Goal: Information Seeking & Learning: Learn about a topic

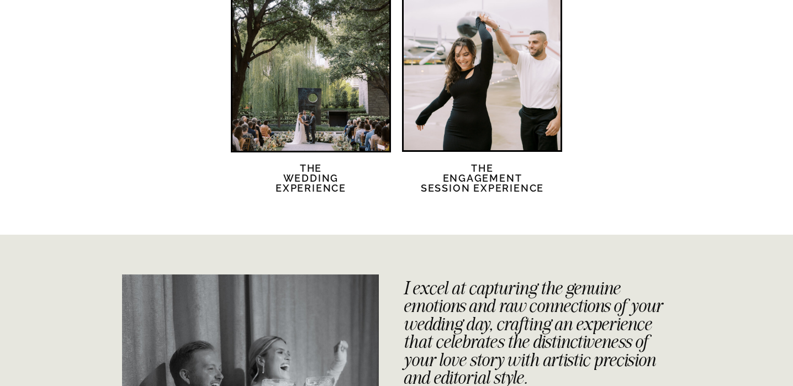
scroll to position [2252, 0]
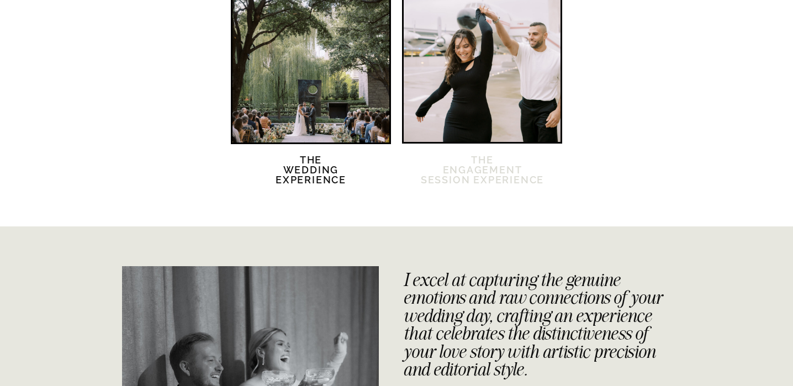
click at [482, 167] on h2 "The Engagement session Experience" at bounding box center [482, 176] width 125 height 43
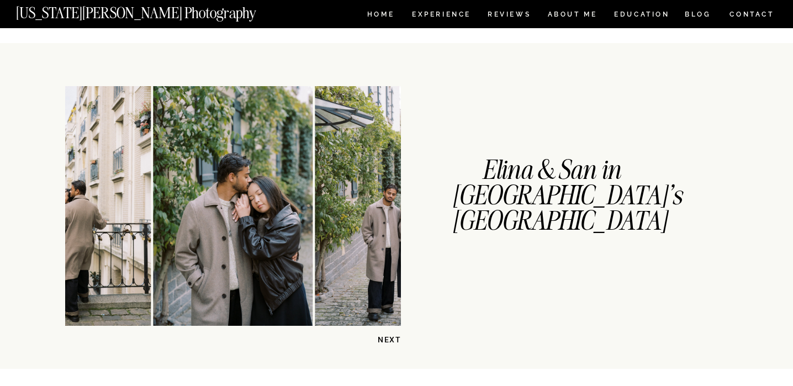
scroll to position [219, 0]
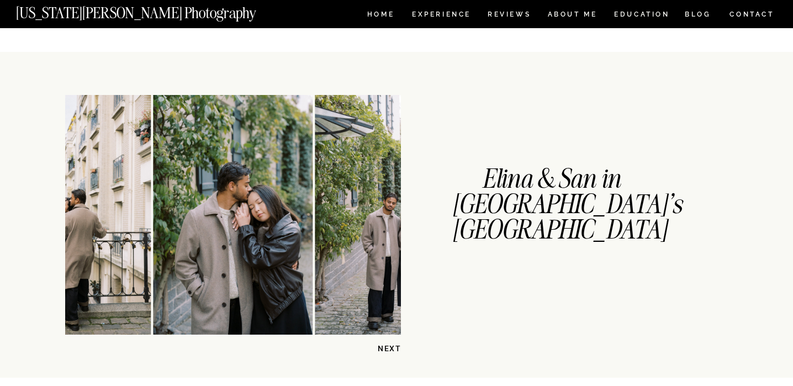
click at [255, 253] on img at bounding box center [233, 215] width 160 height 240
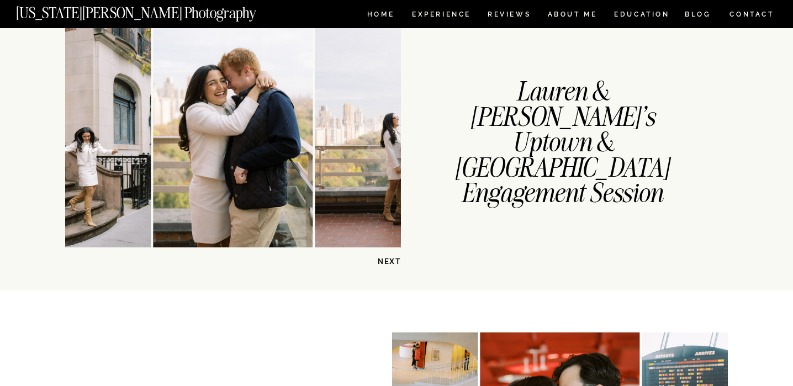
scroll to position [912, 0]
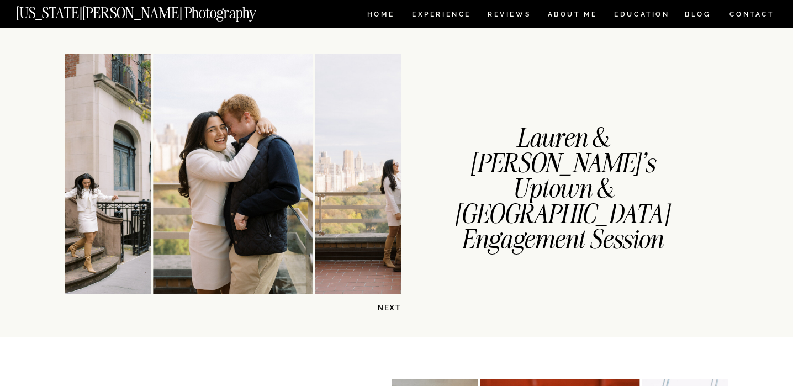
click at [385, 306] on p "NEXT" at bounding box center [372, 308] width 57 height 10
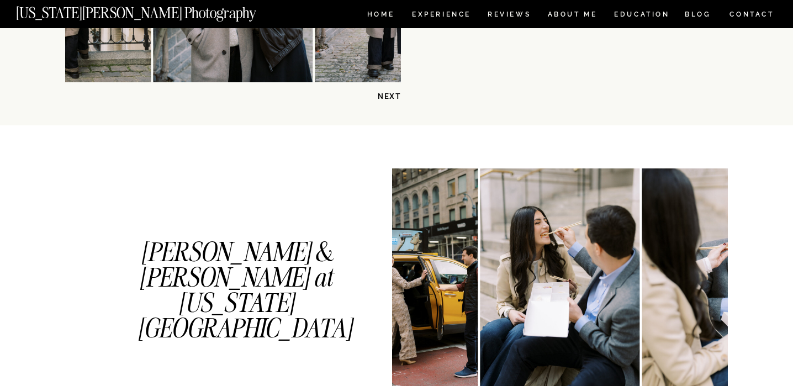
scroll to position [558, 0]
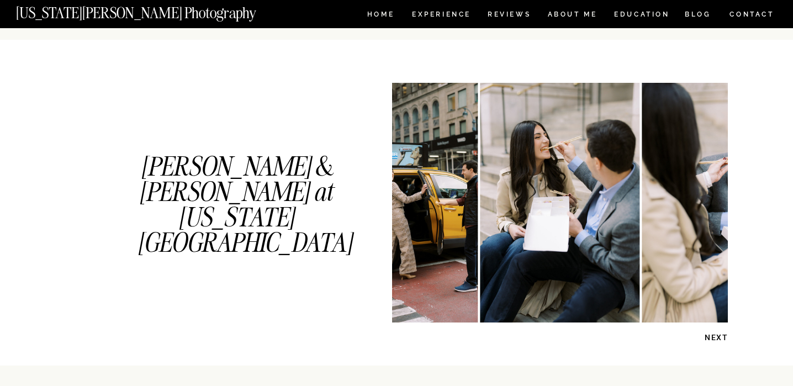
click at [715, 334] on p "NEXT" at bounding box center [699, 338] width 57 height 10
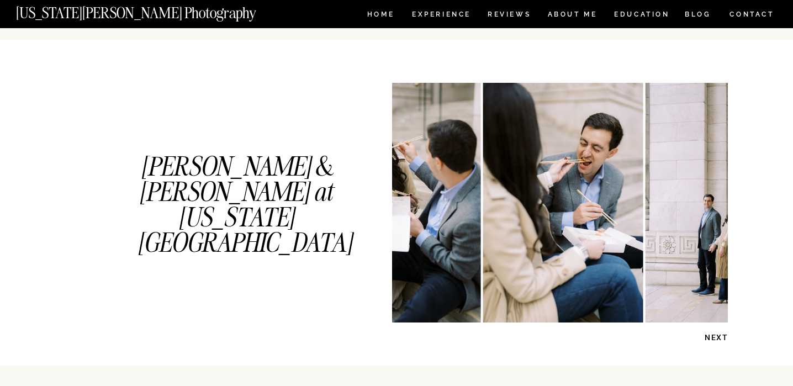
click at [715, 334] on p "NEXT" at bounding box center [699, 338] width 57 height 10
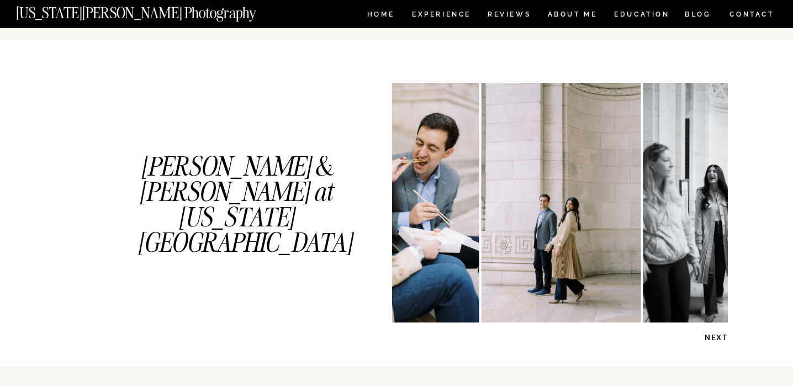
click at [715, 334] on p "NEXT" at bounding box center [699, 338] width 57 height 10
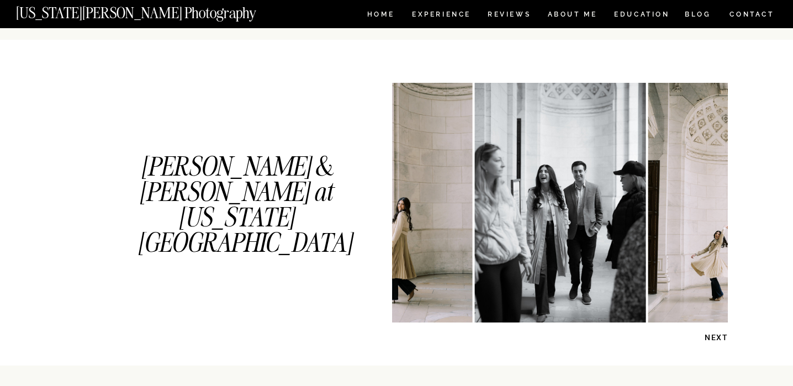
click at [715, 334] on p "NEXT" at bounding box center [699, 338] width 57 height 10
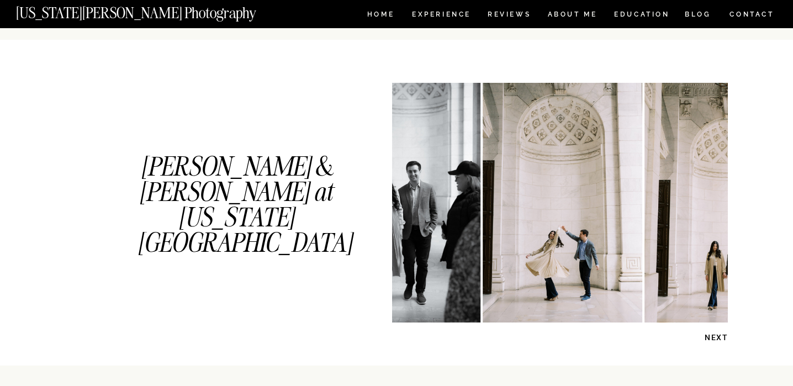
click at [716, 334] on p "NEXT" at bounding box center [699, 338] width 57 height 10
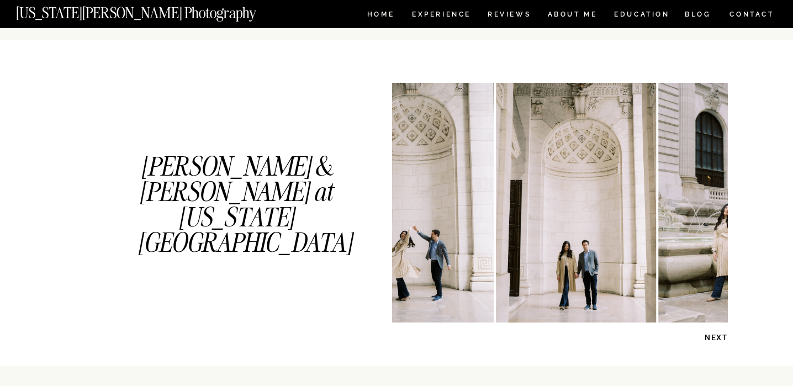
click at [716, 334] on p "NEXT" at bounding box center [699, 338] width 57 height 10
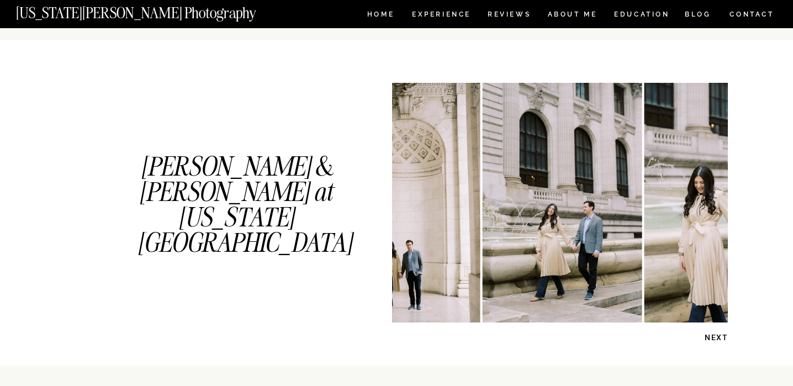
click at [716, 334] on p "NEXT" at bounding box center [699, 338] width 57 height 10
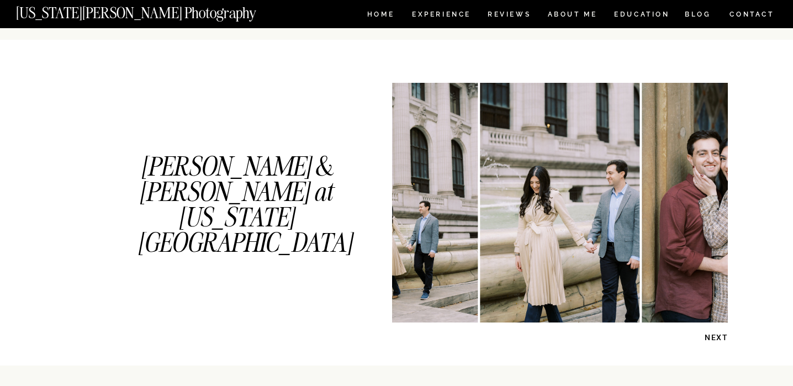
click at [716, 334] on p "NEXT" at bounding box center [699, 338] width 57 height 10
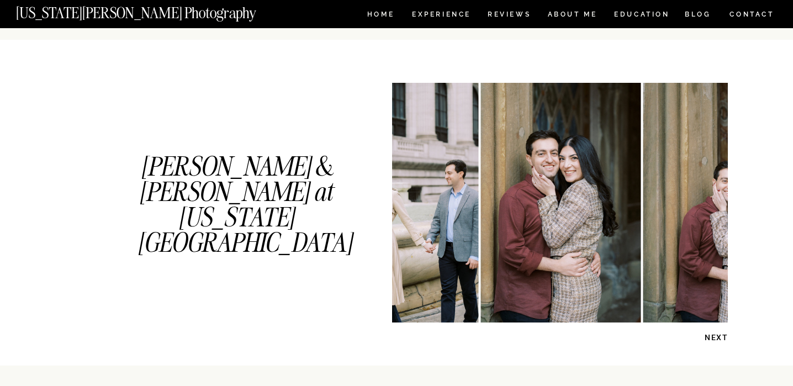
click at [716, 334] on p "NEXT" at bounding box center [699, 338] width 57 height 10
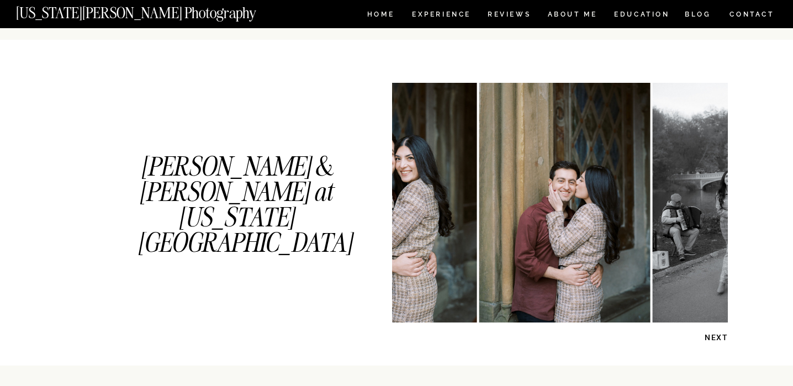
click at [716, 334] on p "NEXT" at bounding box center [699, 338] width 57 height 10
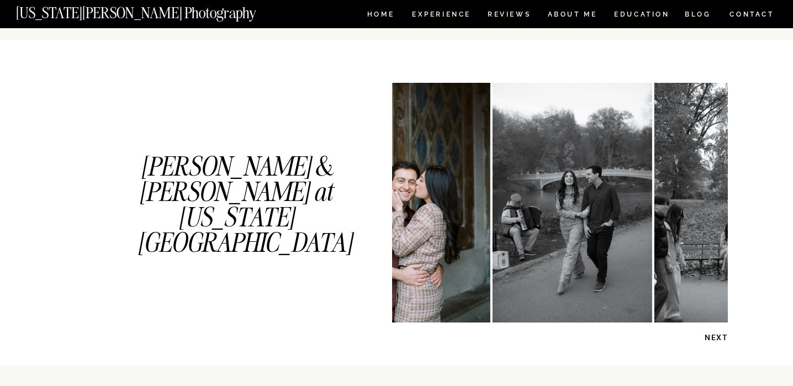
click at [716, 334] on p "NEXT" at bounding box center [699, 338] width 57 height 10
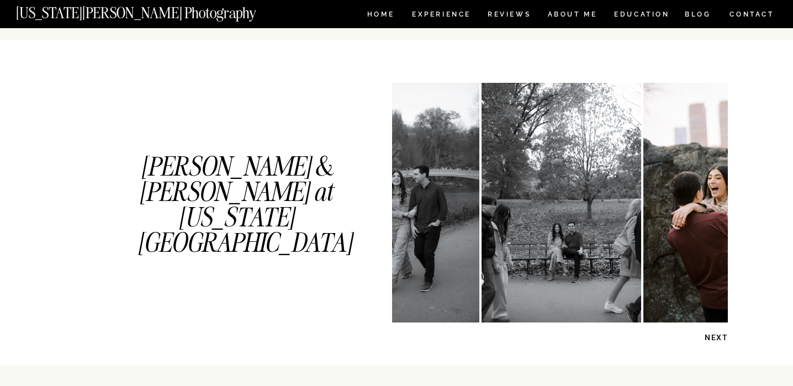
click at [716, 334] on p "NEXT" at bounding box center [699, 338] width 57 height 10
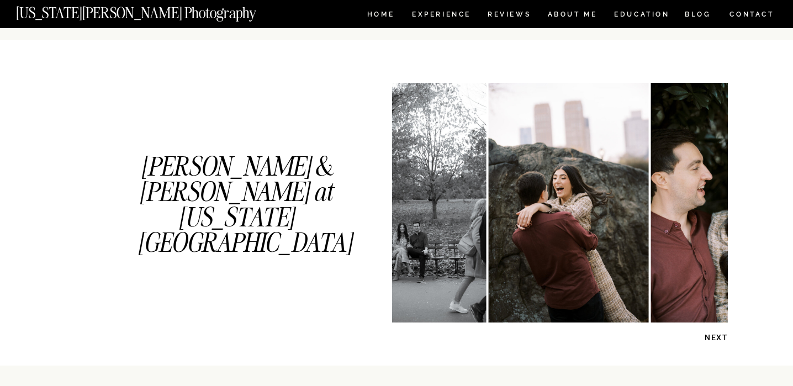
click at [716, 334] on p "NEXT" at bounding box center [699, 338] width 57 height 10
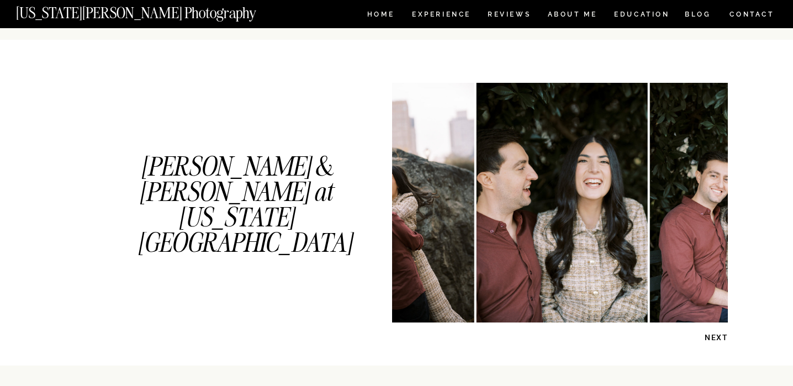
click at [716, 334] on p "NEXT" at bounding box center [699, 338] width 57 height 10
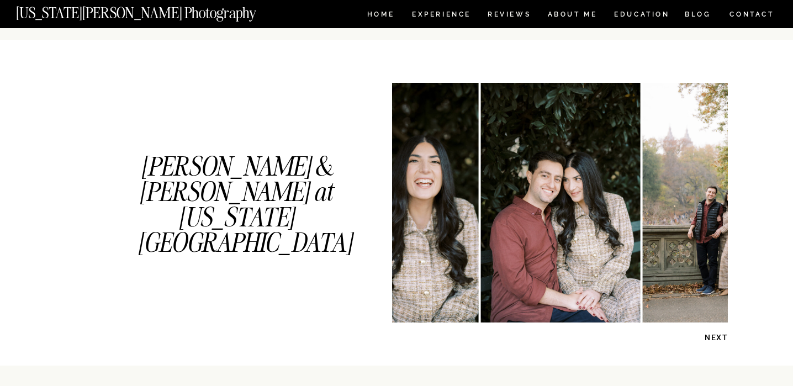
click at [716, 334] on p "NEXT" at bounding box center [699, 338] width 57 height 10
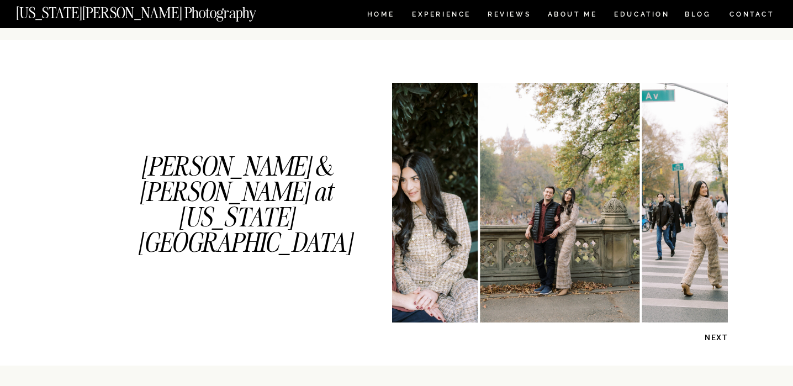
click at [716, 334] on p "NEXT" at bounding box center [699, 338] width 57 height 10
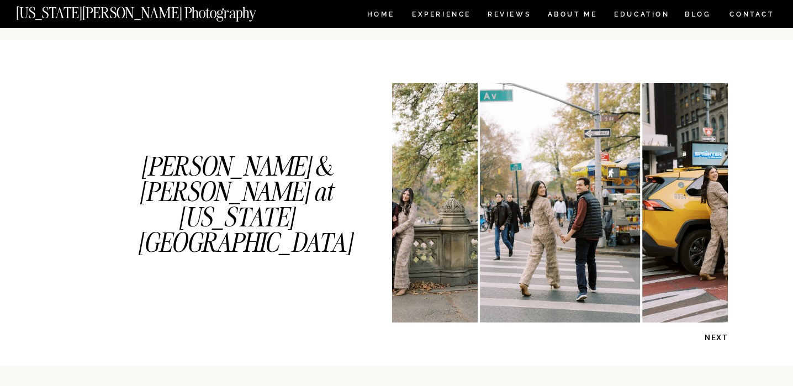
click at [716, 334] on p "NEXT" at bounding box center [699, 338] width 57 height 10
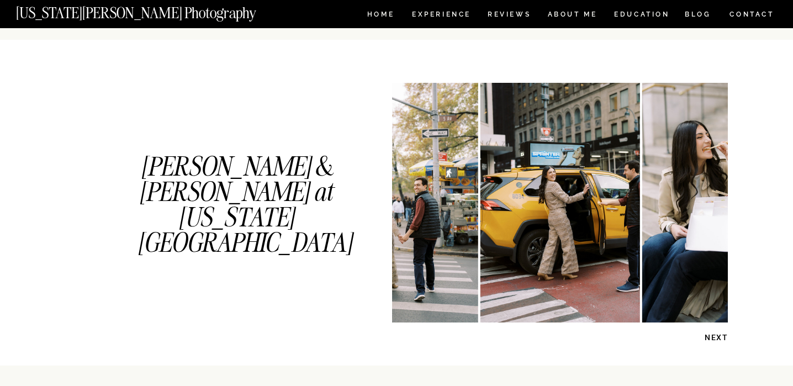
click at [716, 334] on p "NEXT" at bounding box center [699, 338] width 57 height 10
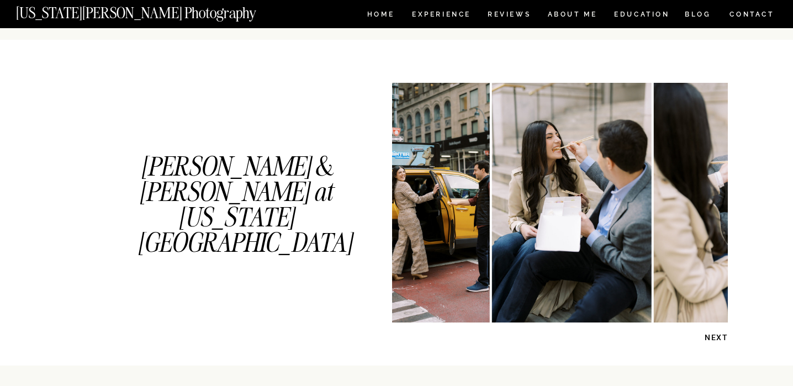
click at [716, 334] on p "NEXT" at bounding box center [699, 338] width 57 height 10
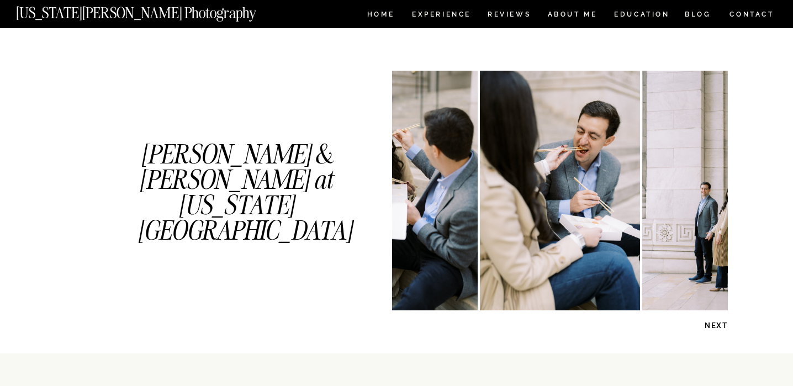
scroll to position [570, 0]
click at [723, 322] on p "NEXT" at bounding box center [699, 325] width 57 height 10
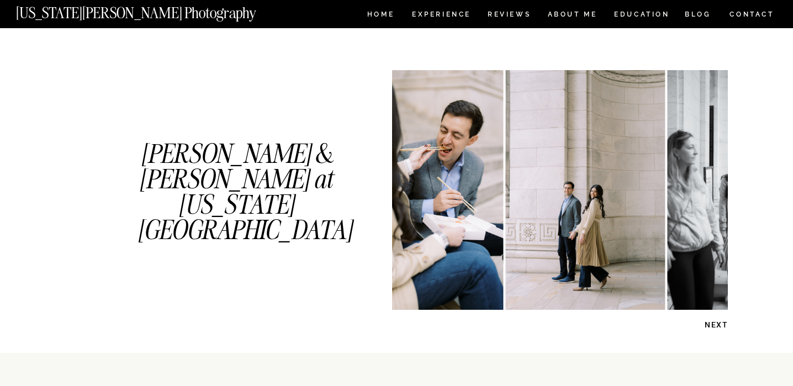
click at [723, 322] on p "NEXT" at bounding box center [699, 325] width 57 height 10
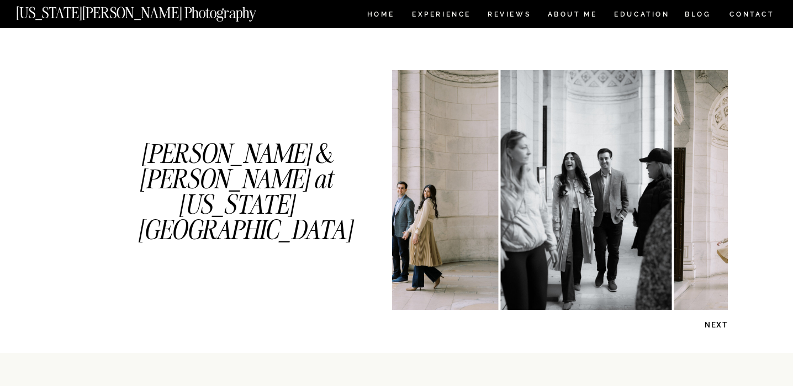
click at [723, 322] on p "NEXT" at bounding box center [699, 325] width 57 height 10
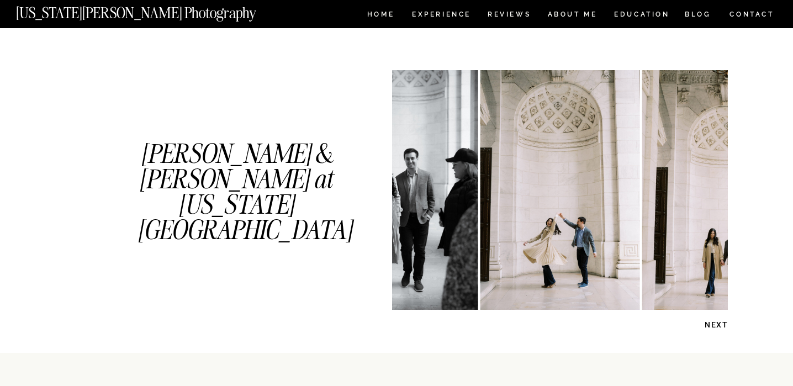
click at [723, 322] on p "NEXT" at bounding box center [699, 325] width 57 height 10
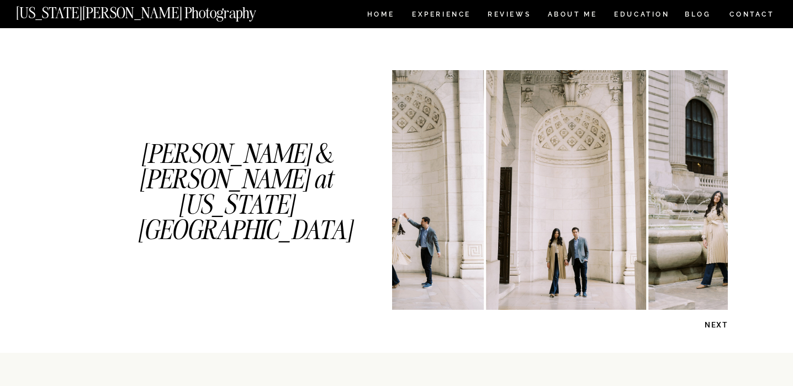
click at [723, 322] on p "NEXT" at bounding box center [699, 325] width 57 height 10
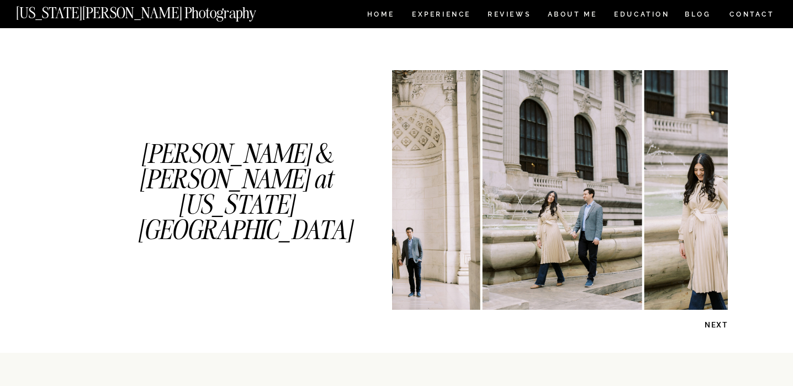
click at [724, 322] on p "NEXT" at bounding box center [699, 325] width 57 height 10
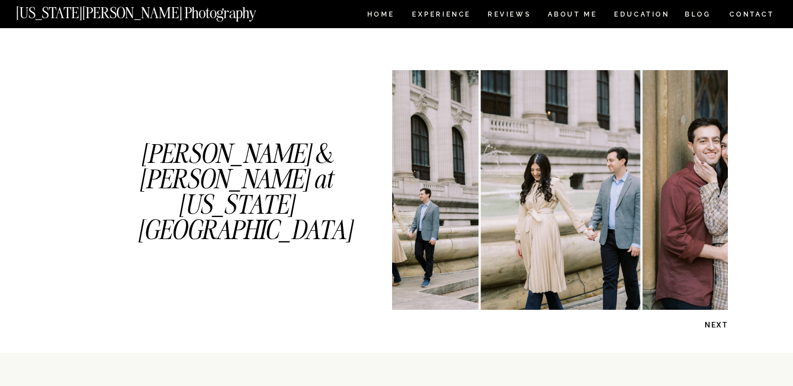
click at [724, 322] on p "NEXT" at bounding box center [699, 325] width 57 height 10
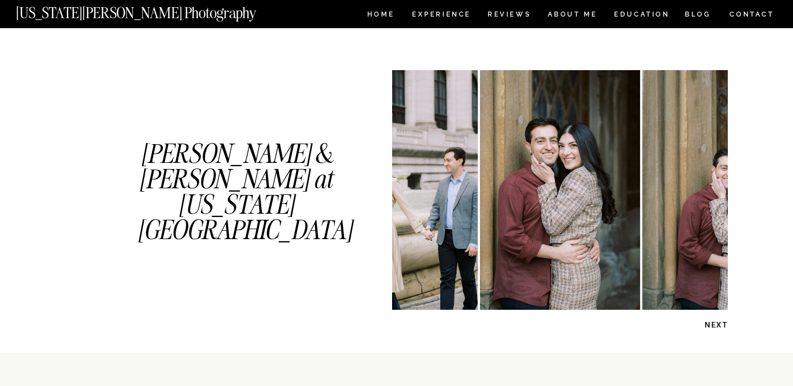
click at [724, 322] on p "NEXT" at bounding box center [699, 325] width 57 height 10
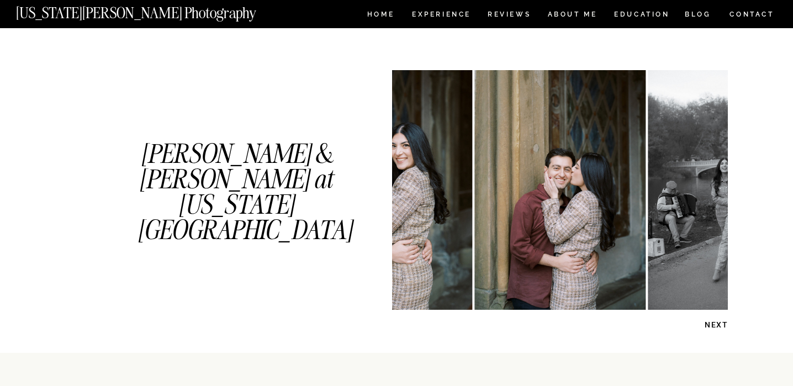
click at [724, 322] on p "NEXT" at bounding box center [699, 325] width 57 height 10
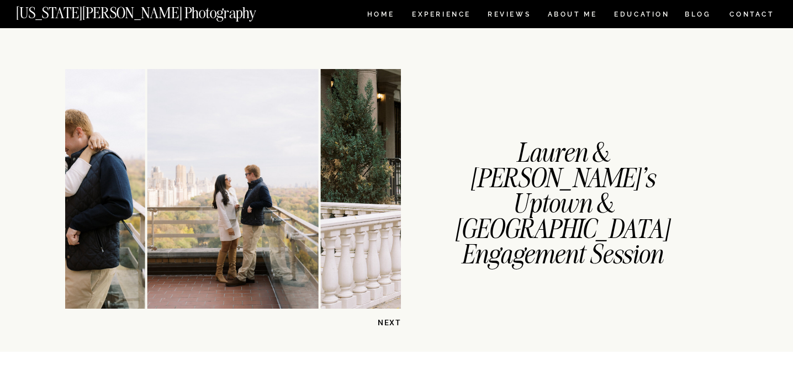
scroll to position [890, 0]
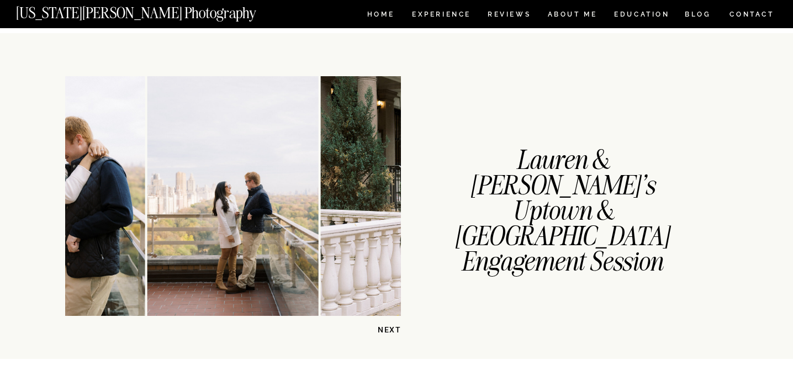
click at [387, 330] on p "NEXT" at bounding box center [372, 330] width 57 height 10
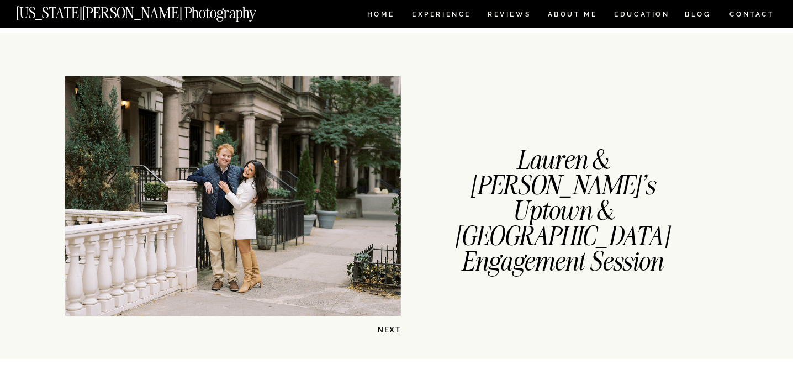
click at [386, 330] on p "NEXT" at bounding box center [372, 330] width 57 height 10
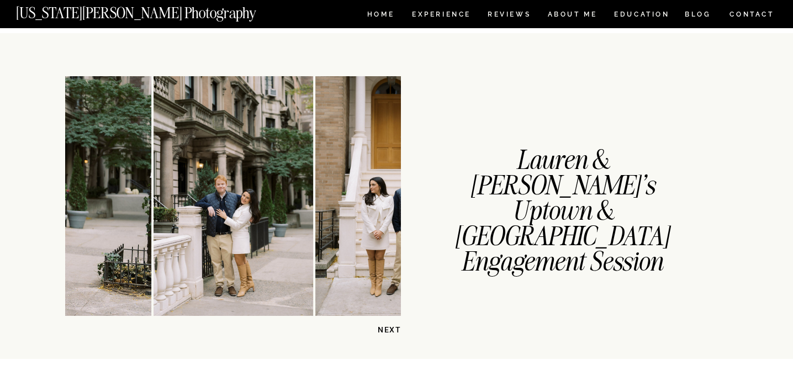
click at [386, 330] on p "NEXT" at bounding box center [372, 330] width 57 height 10
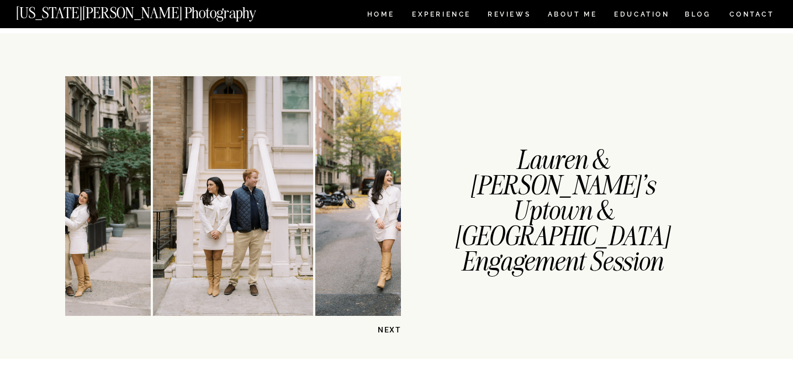
click at [386, 330] on p "NEXT" at bounding box center [372, 330] width 57 height 10
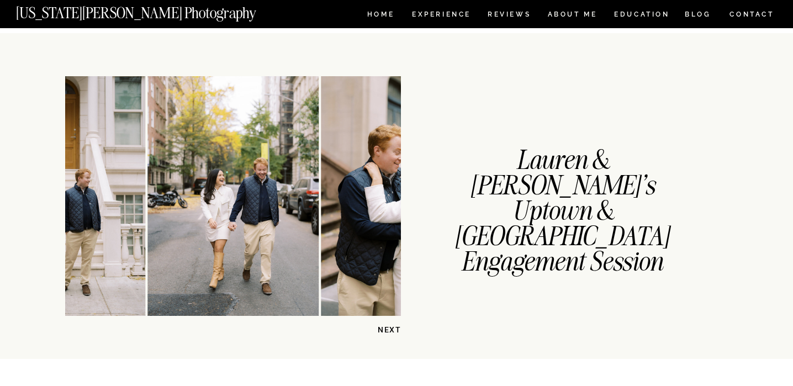
click at [386, 330] on p "NEXT" at bounding box center [372, 330] width 57 height 10
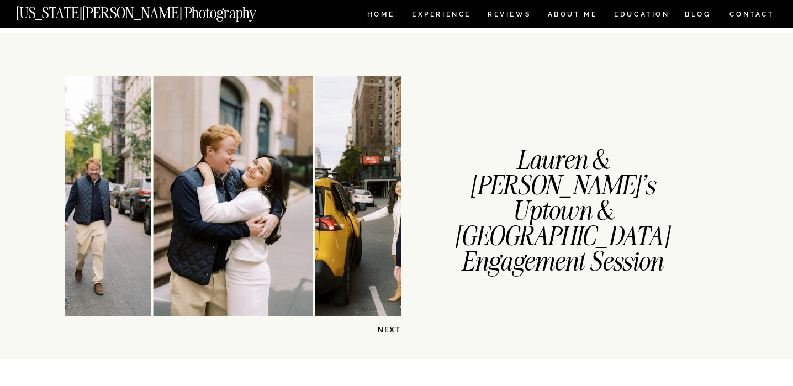
click at [386, 330] on p "NEXT" at bounding box center [372, 330] width 57 height 10
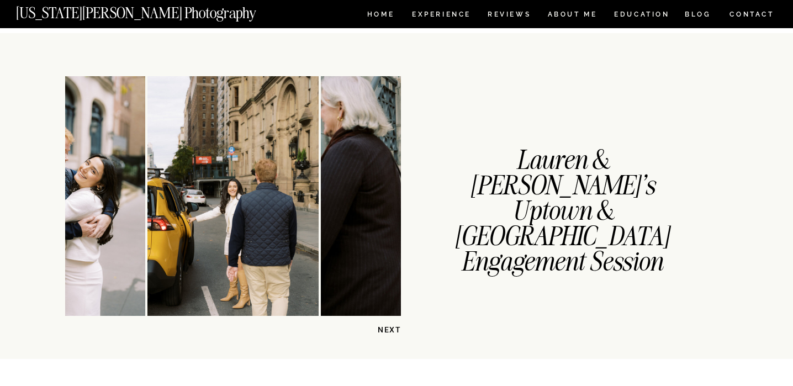
click at [386, 330] on p "NEXT" at bounding box center [372, 330] width 57 height 10
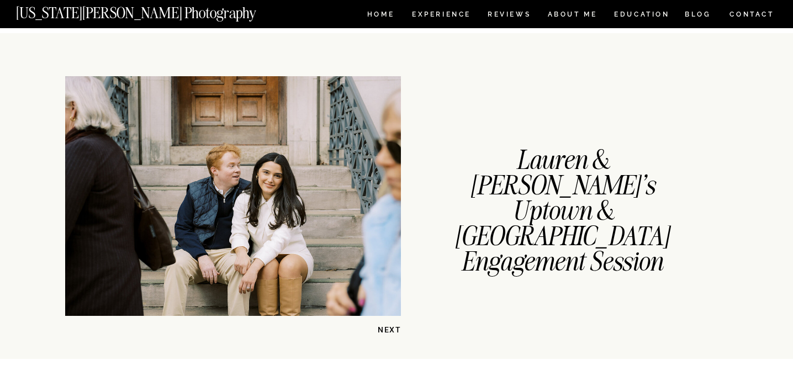
click at [386, 330] on p "NEXT" at bounding box center [372, 330] width 57 height 10
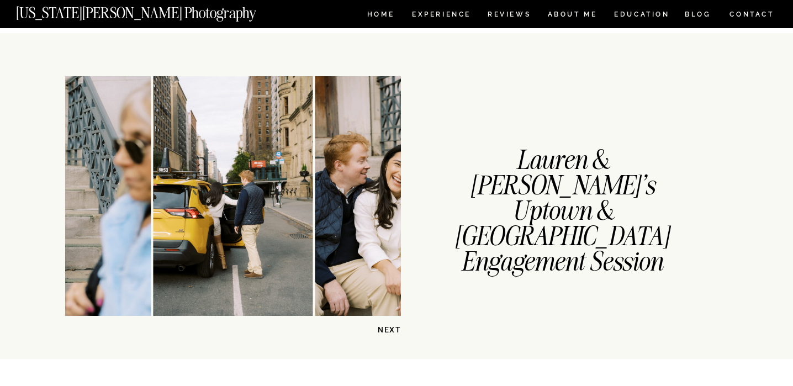
click at [386, 330] on p "NEXT" at bounding box center [372, 330] width 57 height 10
